Goal: Use online tool/utility

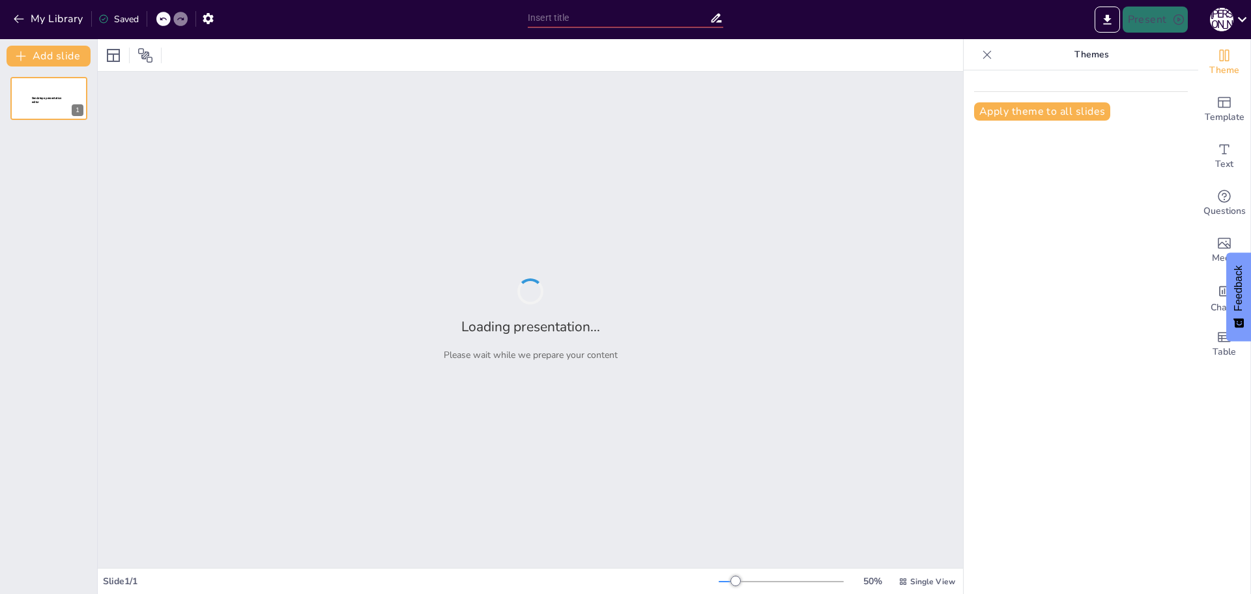
type input "Приклади вбивств на замовлення в [GEOGRAPHIC_DATA]: юридичний контекст та наслі…"
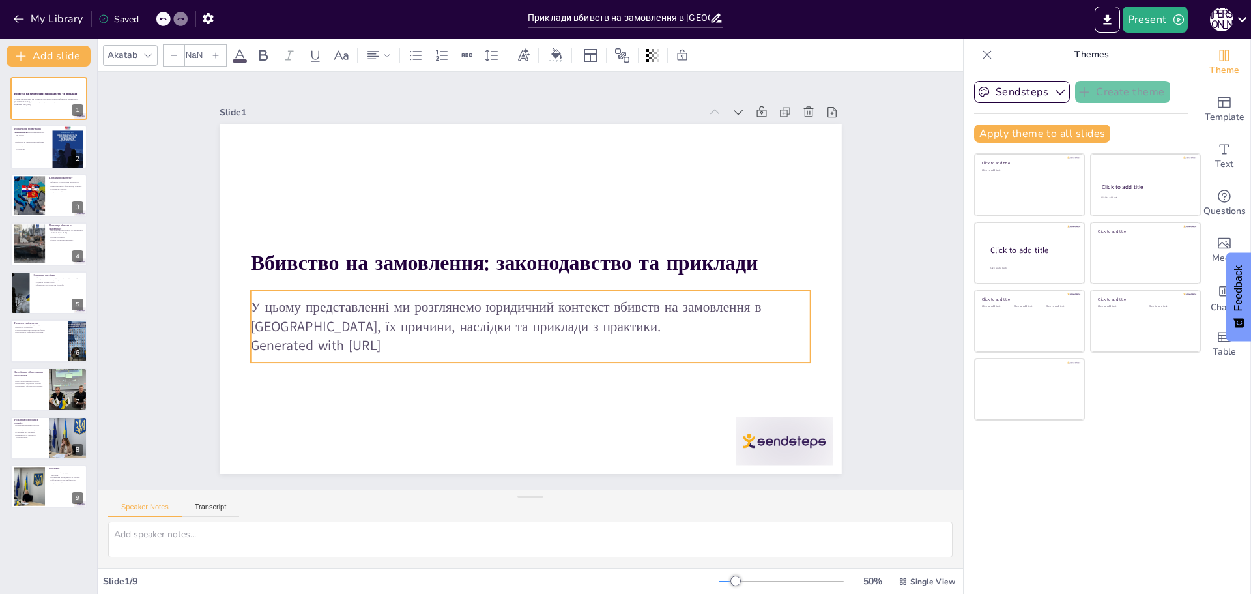
type input "32"
click at [405, 339] on p "Generated with [URL]" at bounding box center [481, 325] width 389 height 430
click at [422, 290] on p "Generated with [URL]" at bounding box center [543, 222] width 552 height 136
click at [411, 336] on p "Generated with [URL]" at bounding box center [505, 226] width 519 height 246
click at [411, 336] on p "Generated with [URL]" at bounding box center [570, 236] width 429 height 389
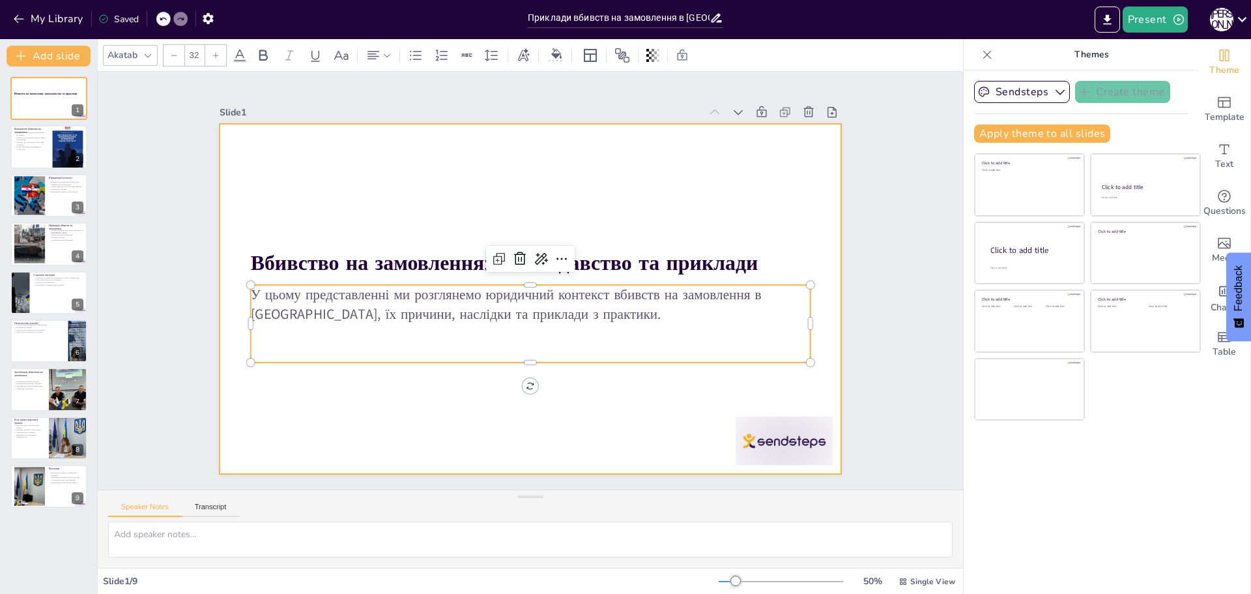
click at [424, 405] on div at bounding box center [515, 291] width 649 height 709
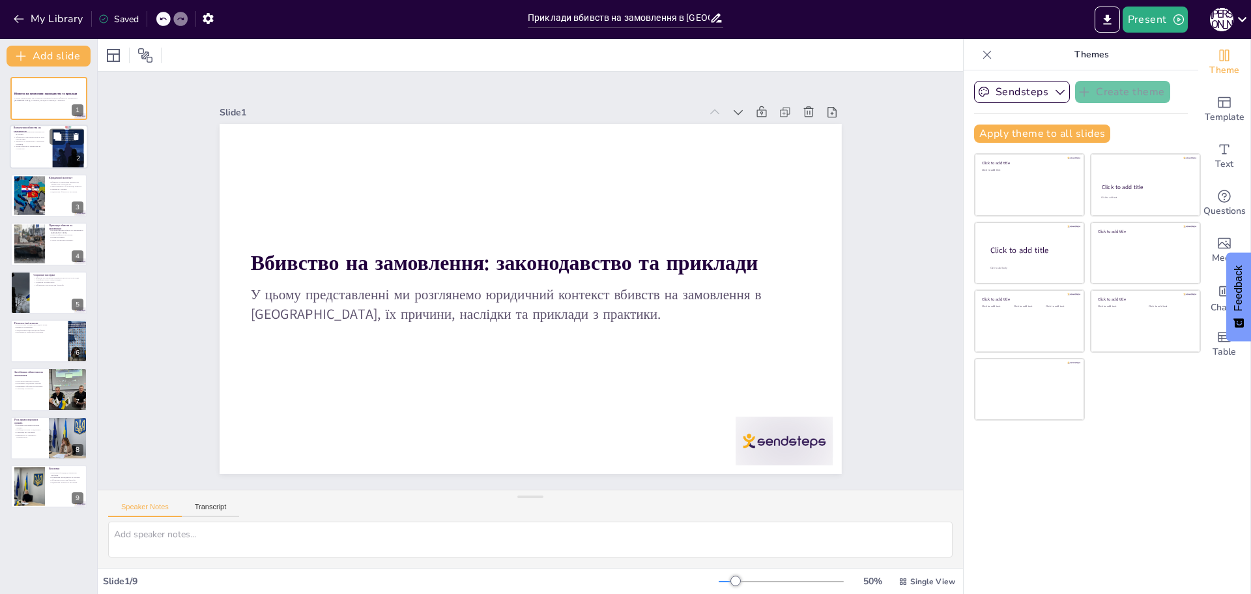
click at [38, 152] on div at bounding box center [49, 147] width 78 height 44
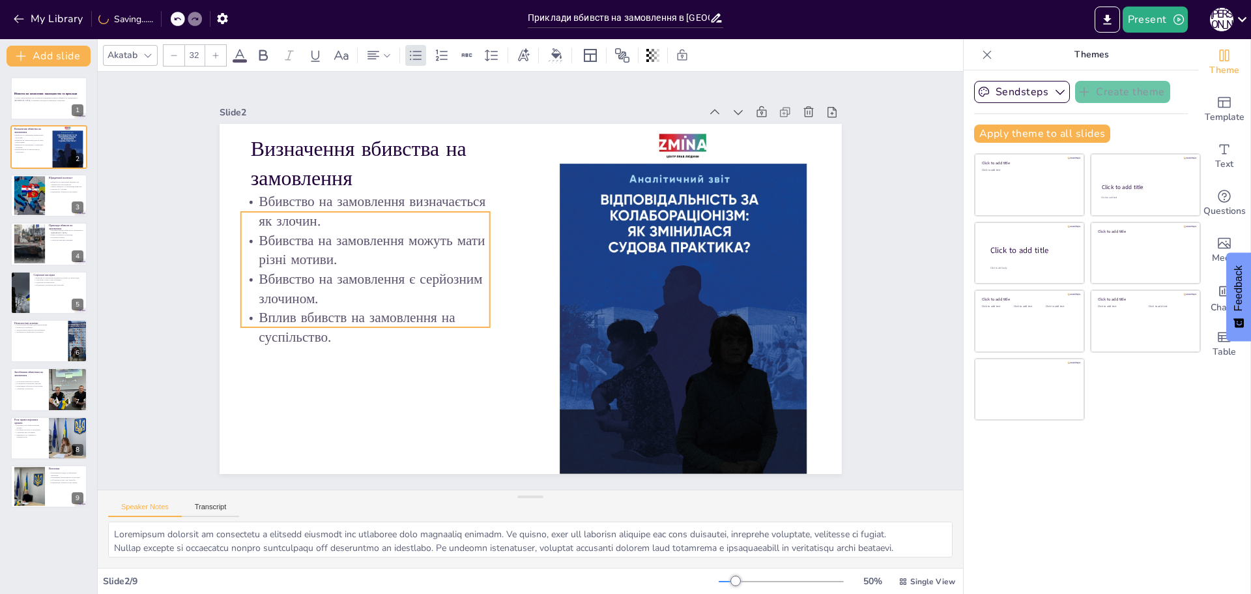
drag, startPoint x: 385, startPoint y: 204, endPoint x: 375, endPoint y: 225, distance: 23.0
click at [502, 345] on p "Вбивство на замовлення визначається як злочин." at bounding box center [607, 443] width 211 height 196
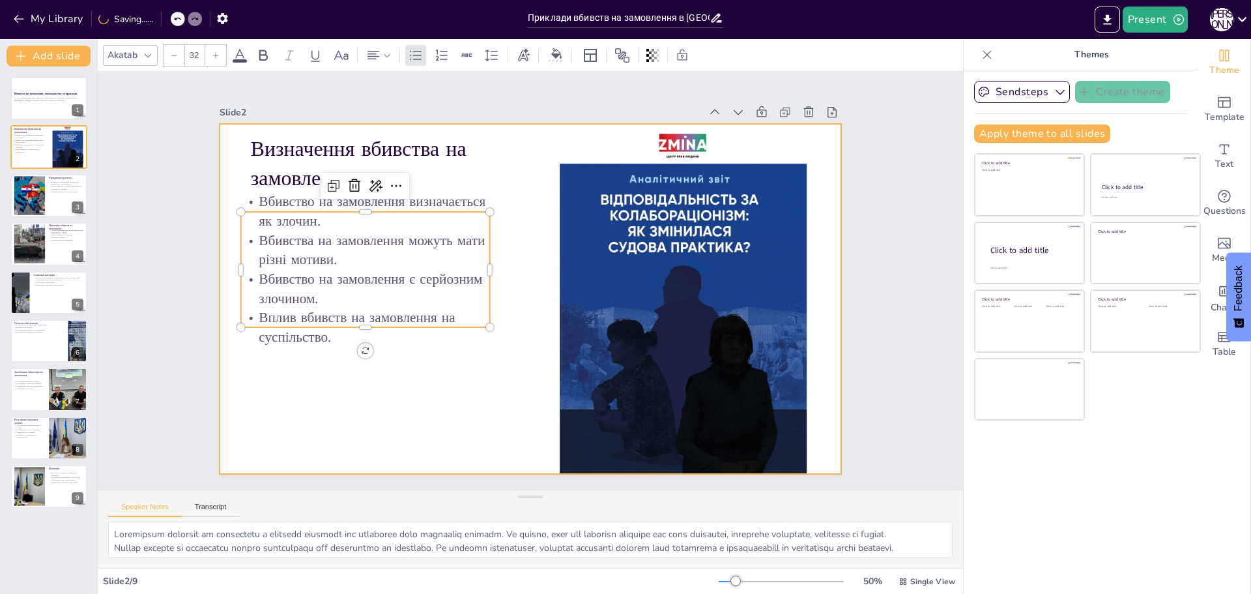
click at [405, 359] on div at bounding box center [515, 290] width 614 height 714
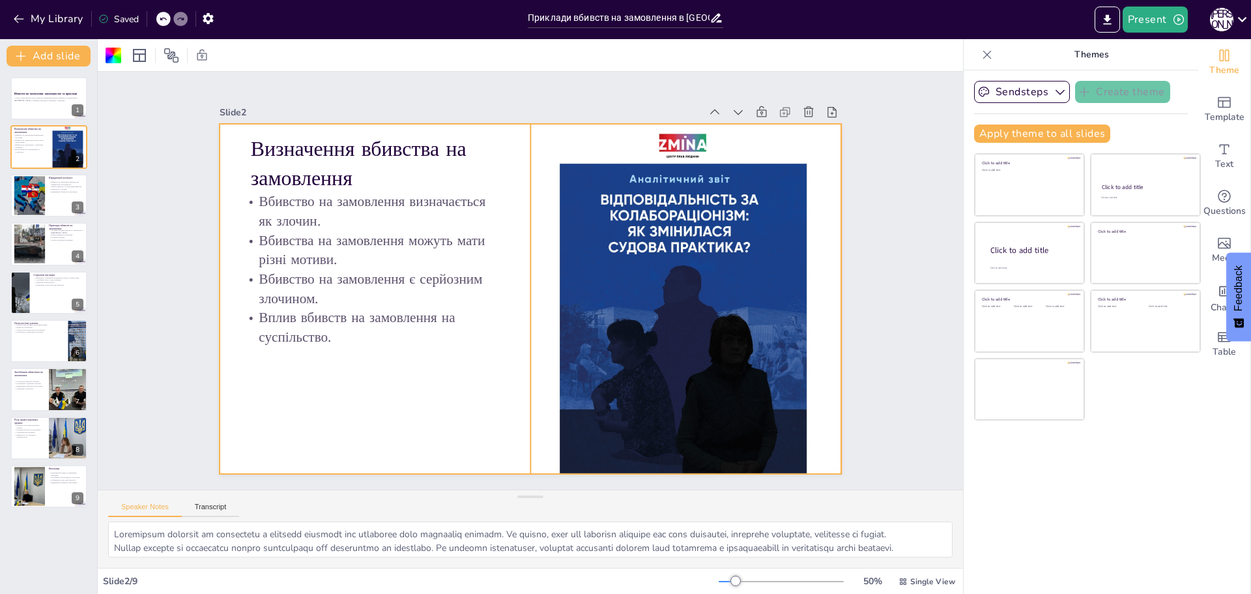
click at [686, 210] on div at bounding box center [413, 383] width 664 height 683
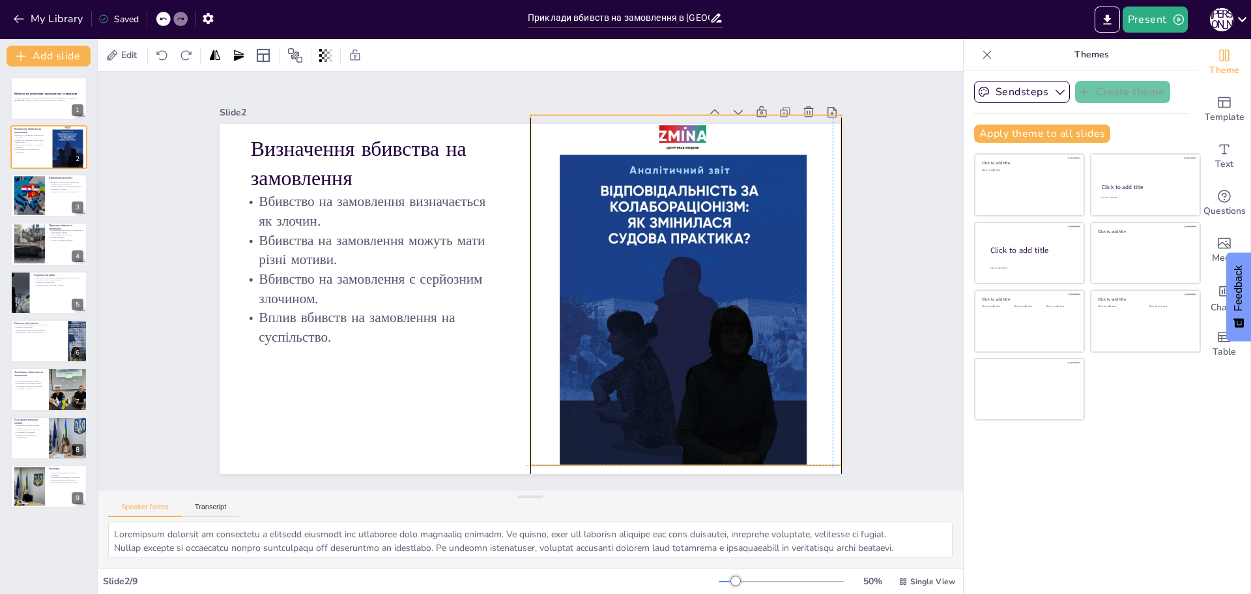
drag, startPoint x: 673, startPoint y: 209, endPoint x: 670, endPoint y: 199, distance: 10.3
click at [670, 199] on div at bounding box center [410, 181] width 695 height 638
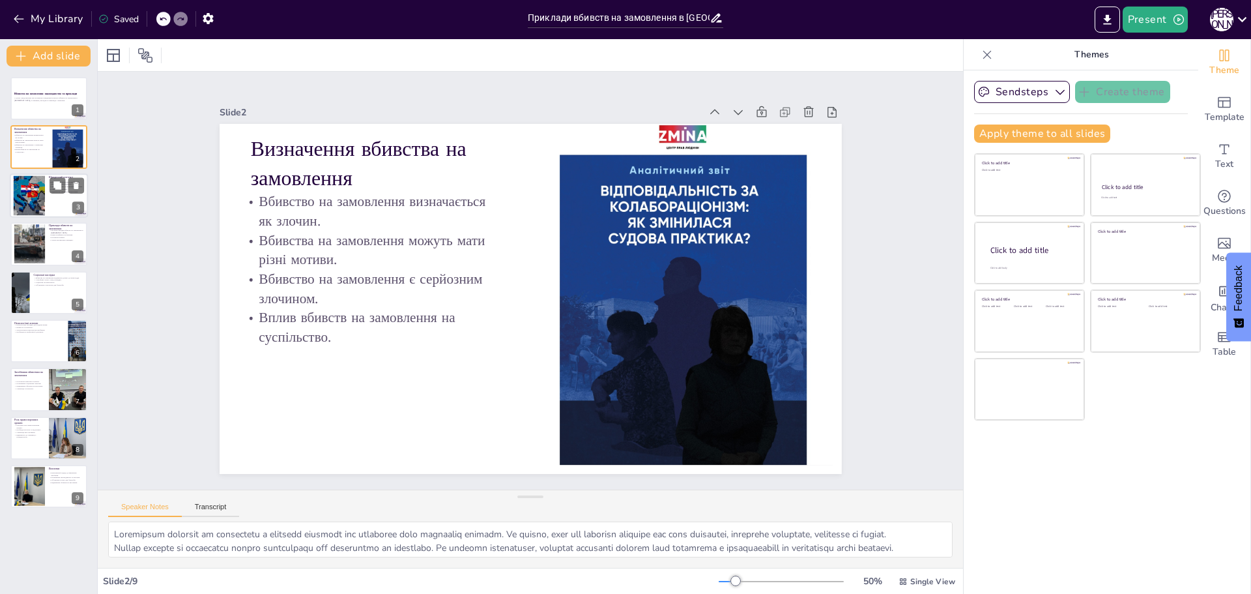
click at [35, 207] on div at bounding box center [28, 195] width 71 height 40
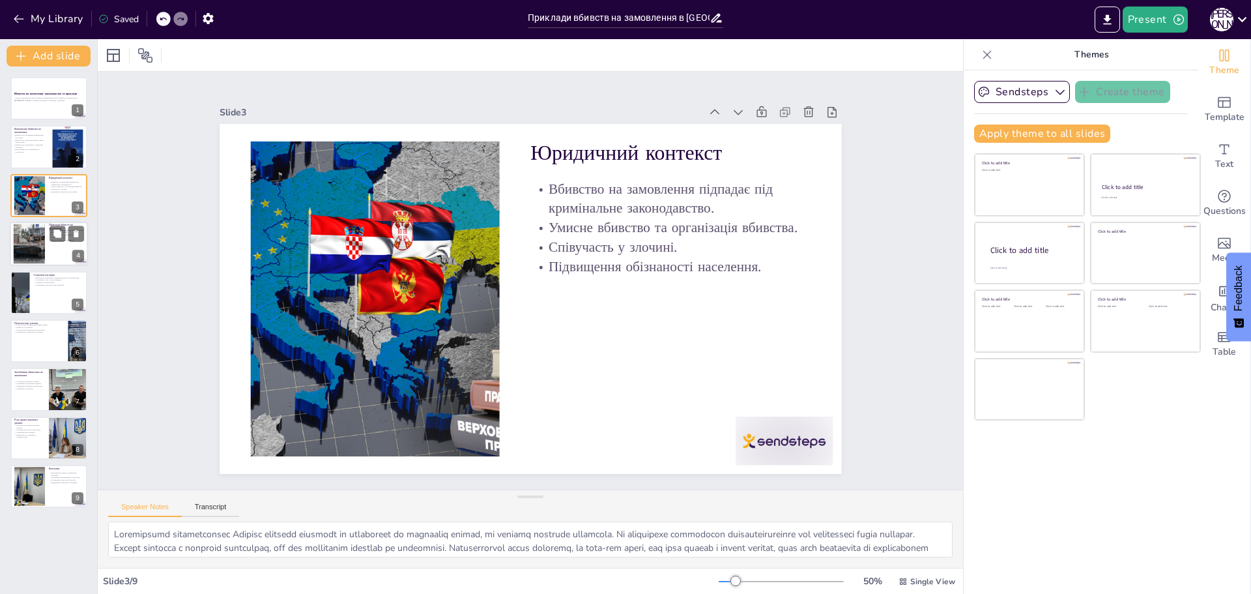
click at [32, 241] on div at bounding box center [28, 244] width 59 height 40
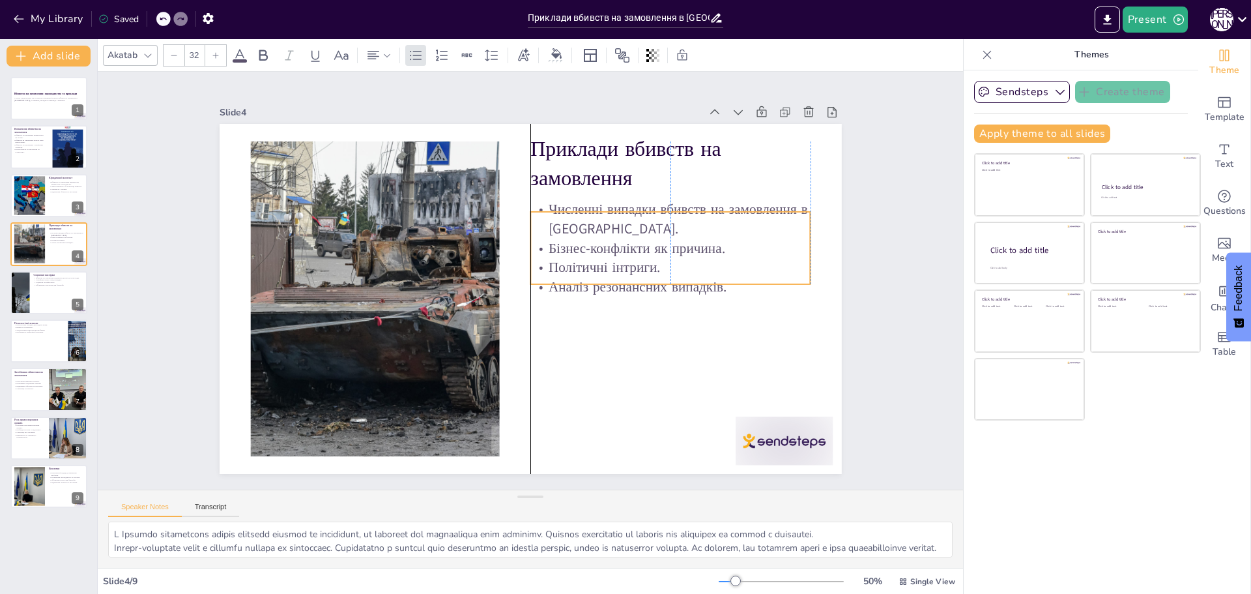
drag, startPoint x: 603, startPoint y: 229, endPoint x: 598, endPoint y: 251, distance: 22.1
click at [570, 287] on p "Бізнес-конфлікти як причина." at bounding box center [517, 423] width 105 height 272
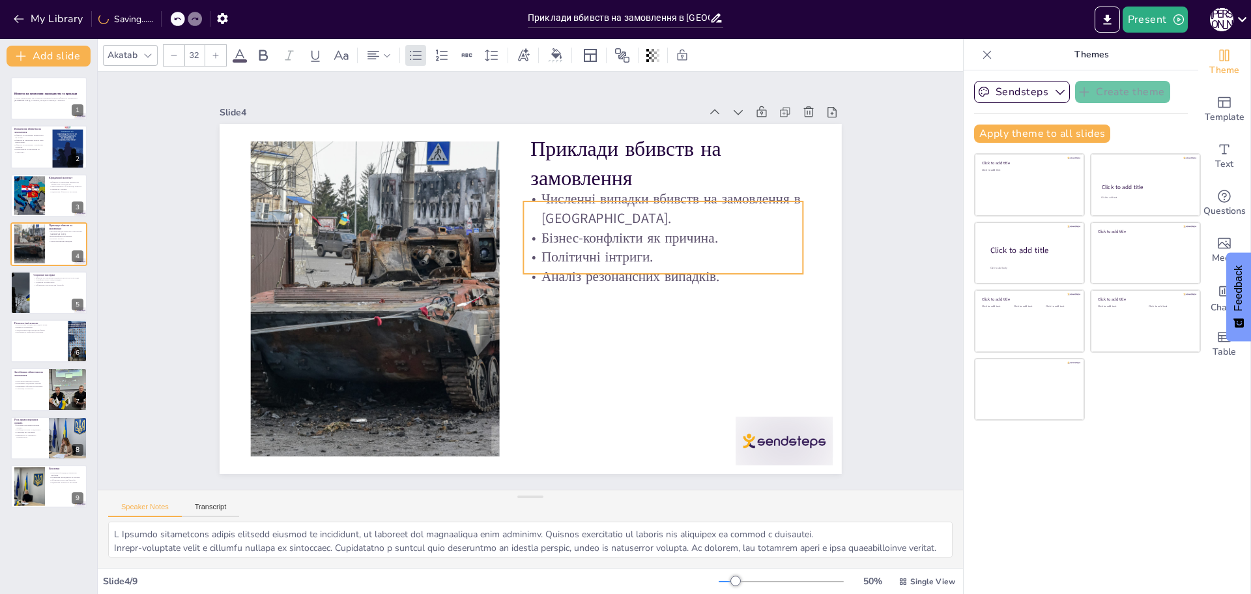
drag, startPoint x: 590, startPoint y: 260, endPoint x: 583, endPoint y: 249, distance: 13.2
click at [534, 249] on p "Політичні інтриги." at bounding box center [396, 275] width 278 height 77
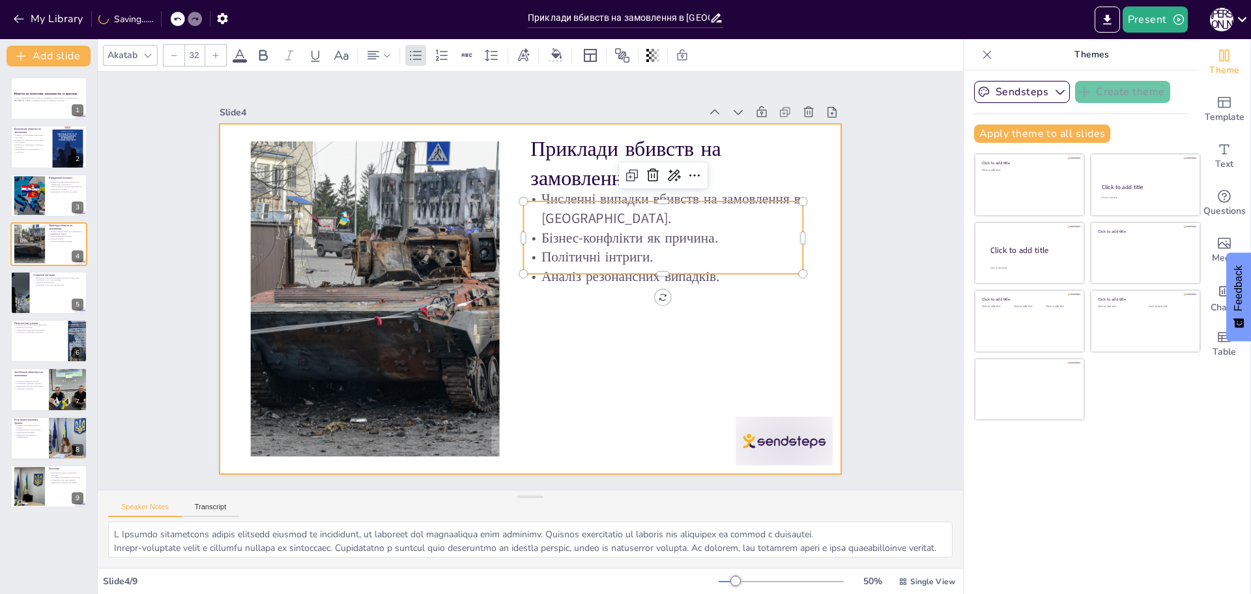
click at [583, 316] on div at bounding box center [512, 286] width 525 height 700
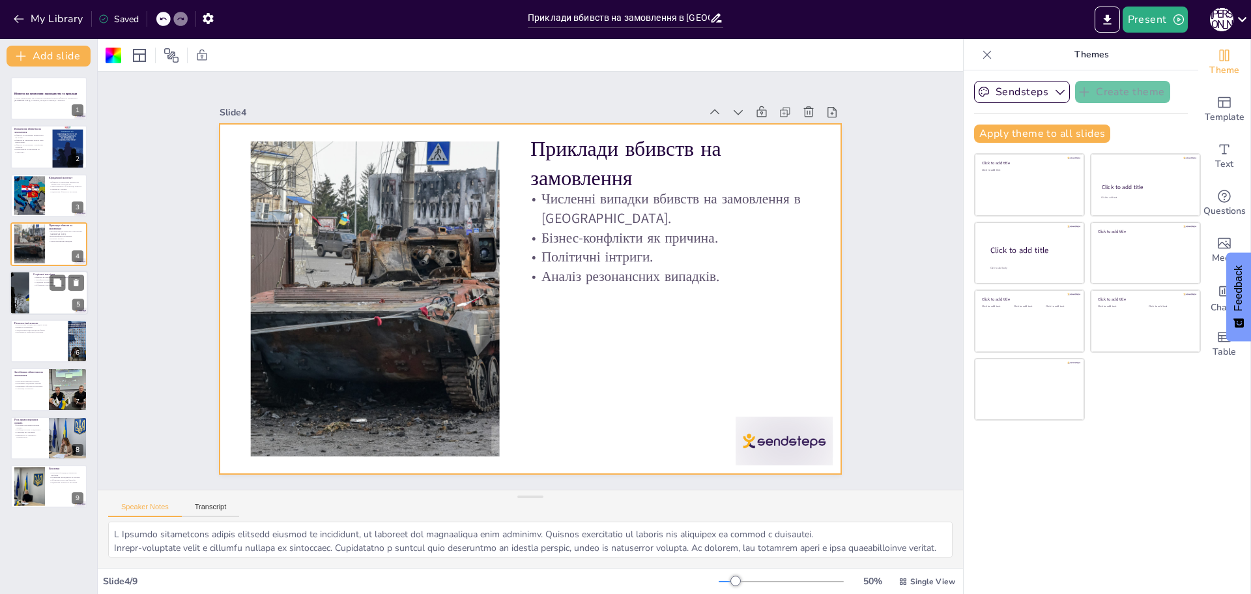
click at [66, 280] on div at bounding box center [67, 282] width 35 height 16
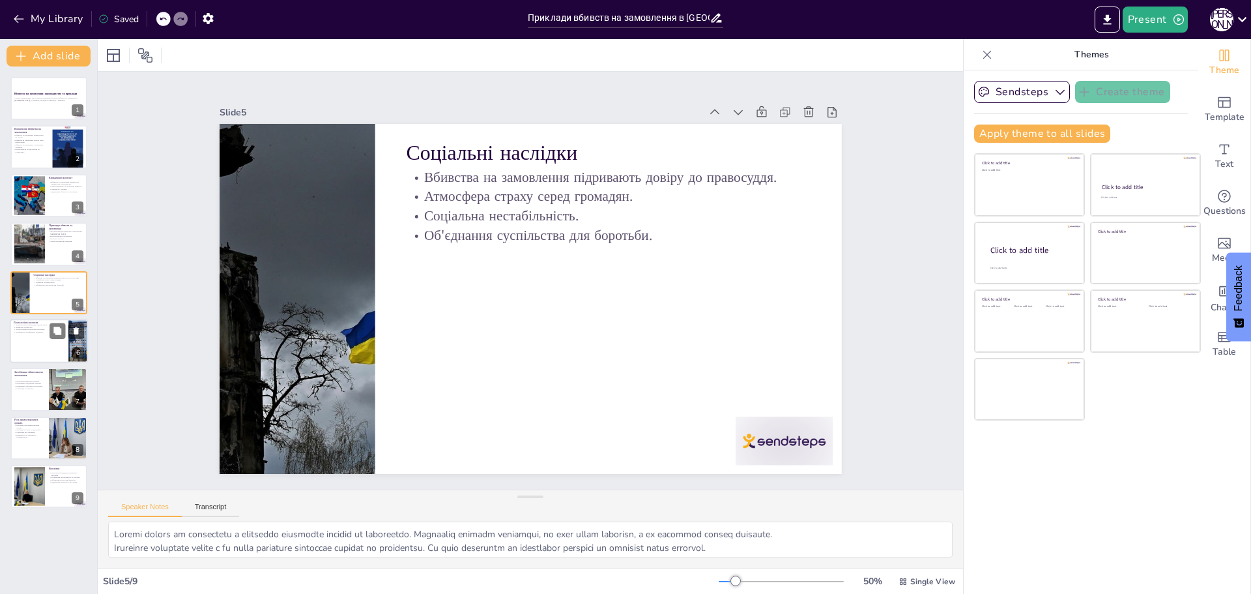
click at [31, 340] on div at bounding box center [49, 341] width 78 height 44
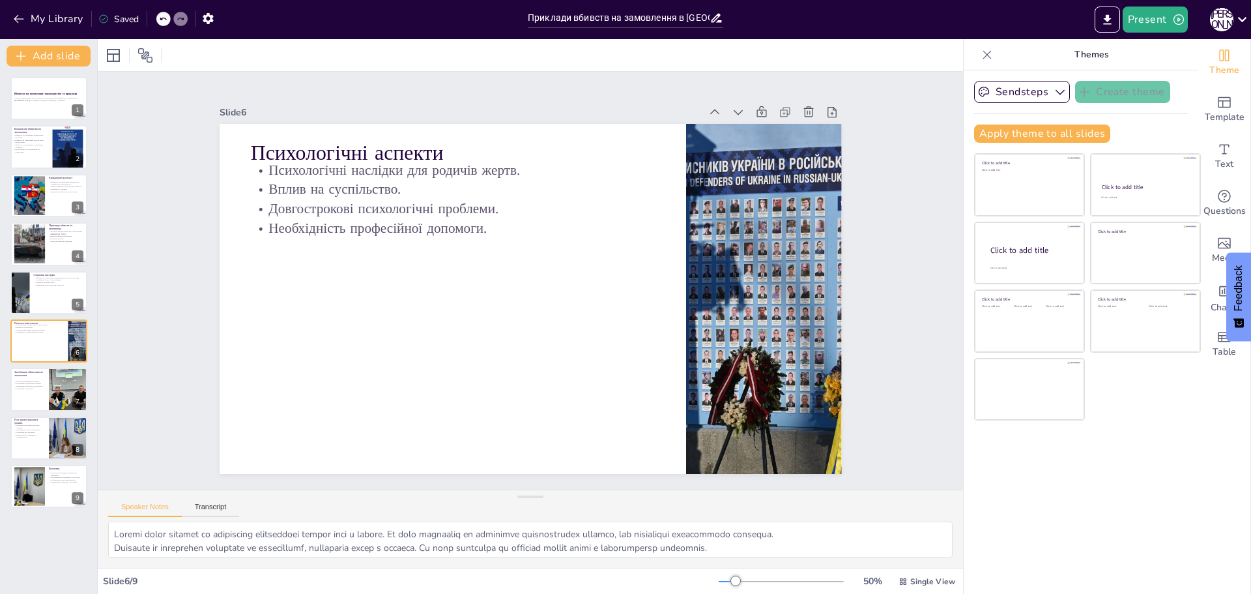
click at [5, 385] on div "Вбивство на замовлення: законодавство та приклади У цьому представленні ми розг…" at bounding box center [48, 292] width 97 height 431
click at [12, 385] on div at bounding box center [49, 390] width 78 height 44
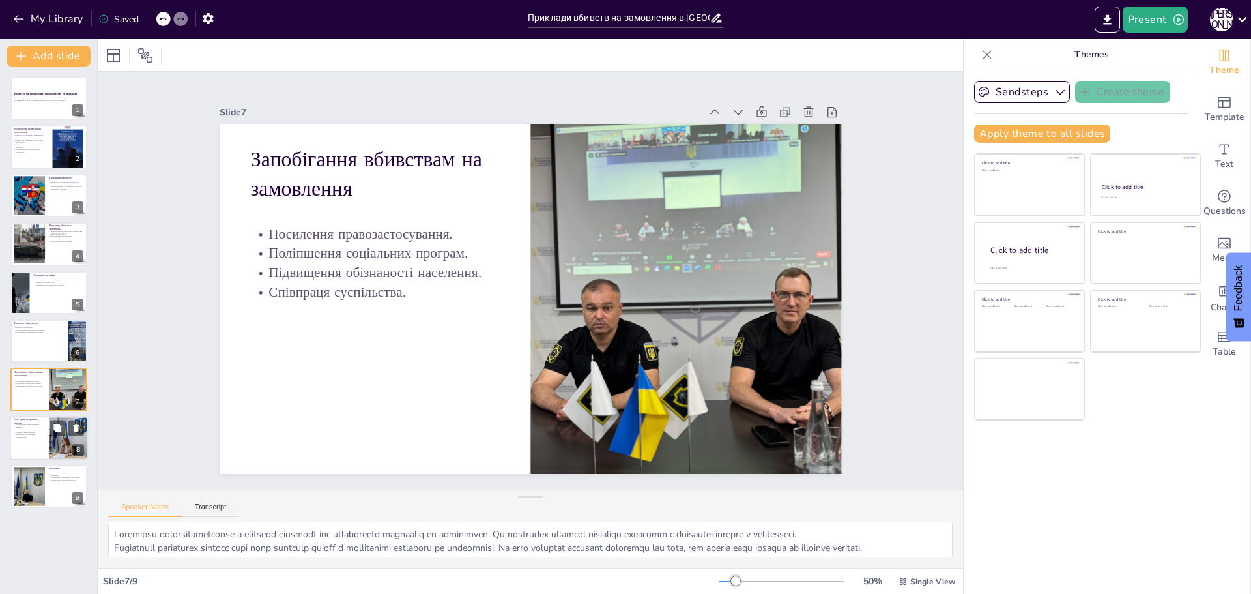
click at [19, 428] on p "Ключова роль правоохоронних органів." at bounding box center [29, 425] width 31 height 5
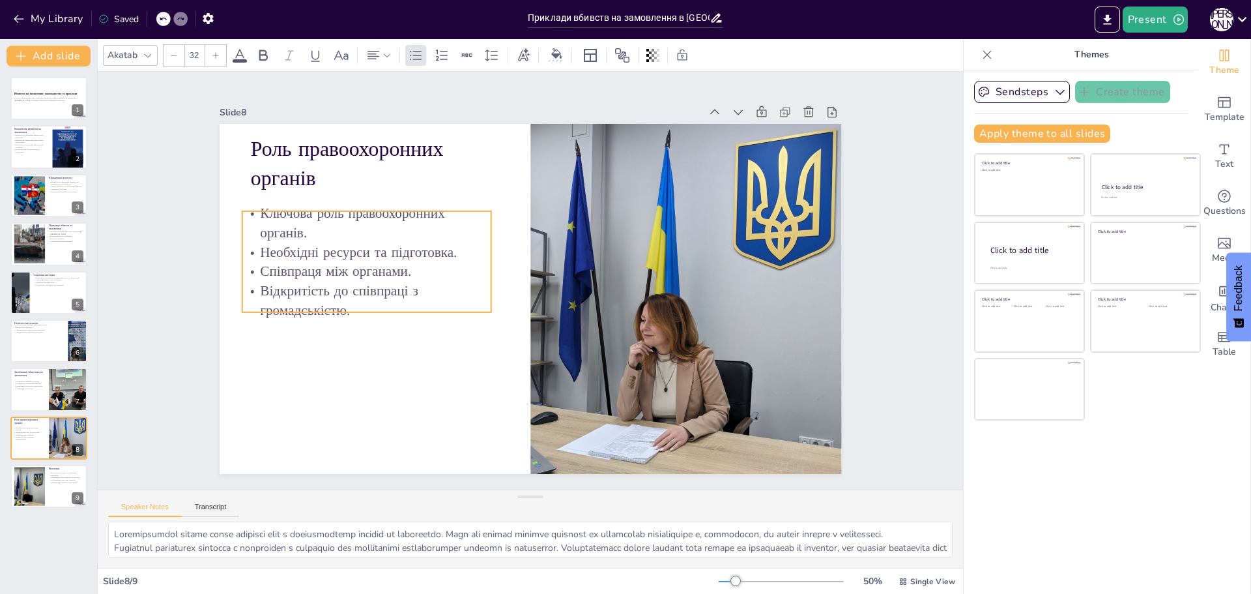
drag, startPoint x: 276, startPoint y: 271, endPoint x: 267, endPoint y: 291, distance: 21.9
click at [556, 268] on p "Відкритість до співпраці з громадськістю." at bounding box center [680, 210] width 249 height 113
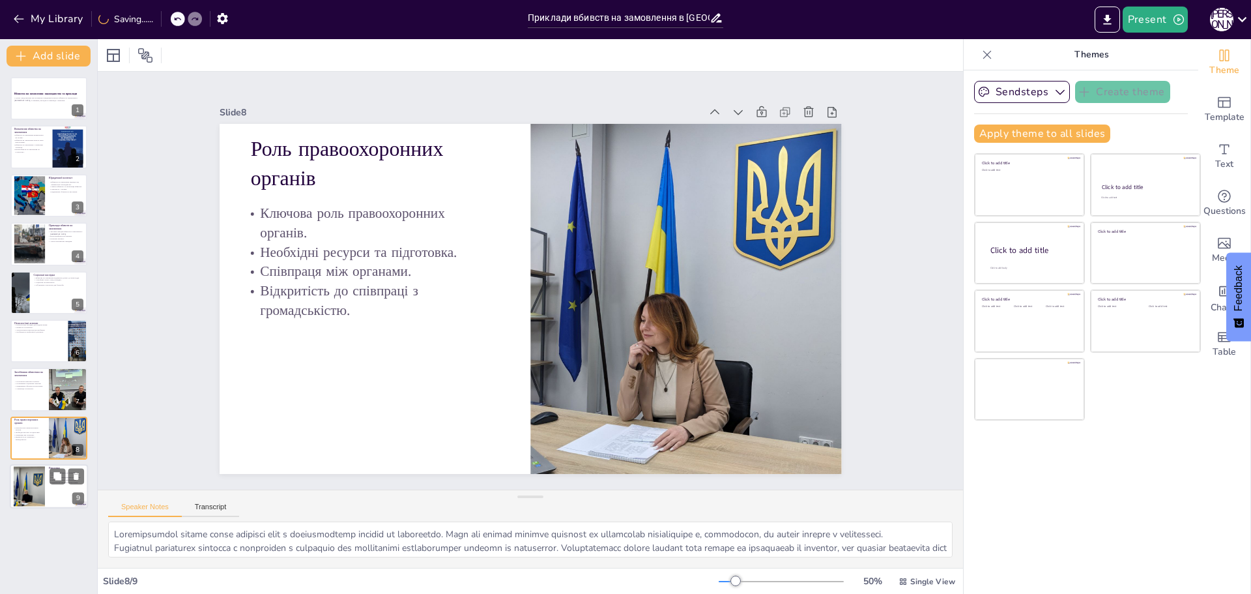
click at [32, 488] on div at bounding box center [29, 486] width 31 height 42
type textarea "Loremipsumd sitame c adipiscing eli seddoeiusmo temporinc utlabore etdolor ma a…"
